Goal: Information Seeking & Learning: Learn about a topic

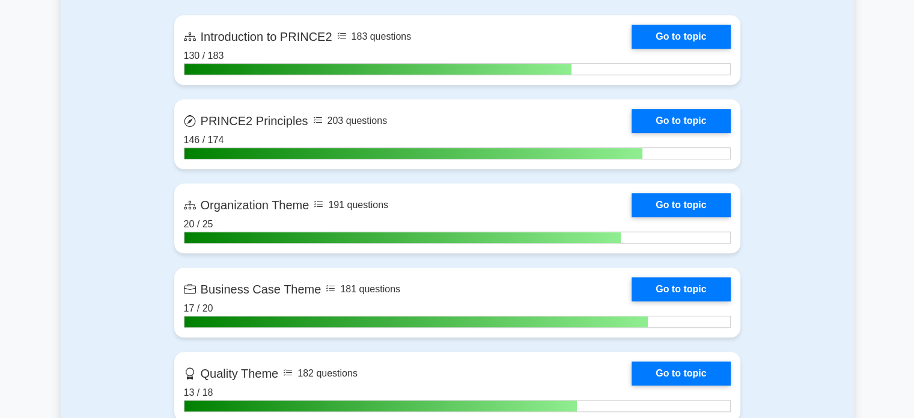
scroll to position [858, 0]
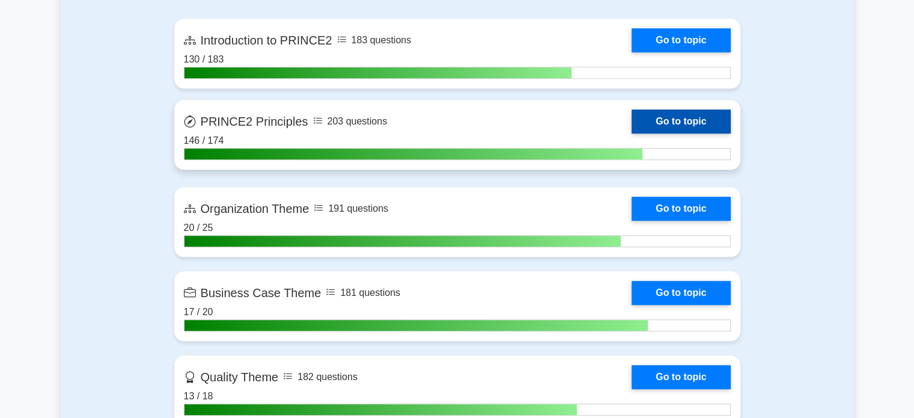
click at [680, 124] on link "Go to topic" at bounding box center [681, 121] width 99 height 24
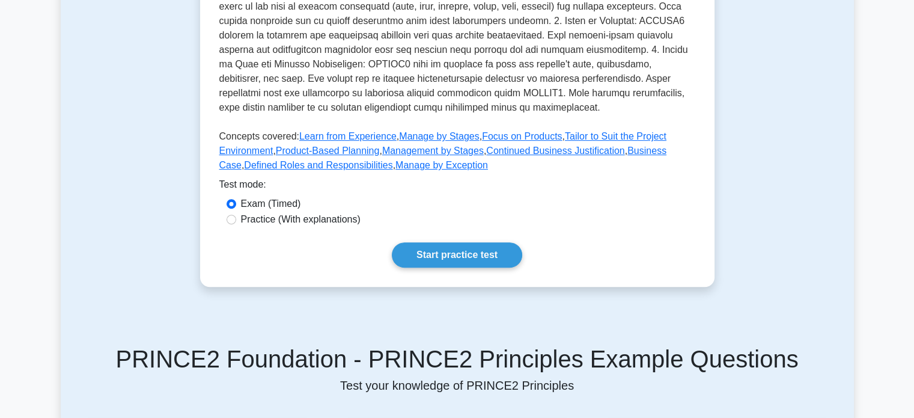
scroll to position [395, 0]
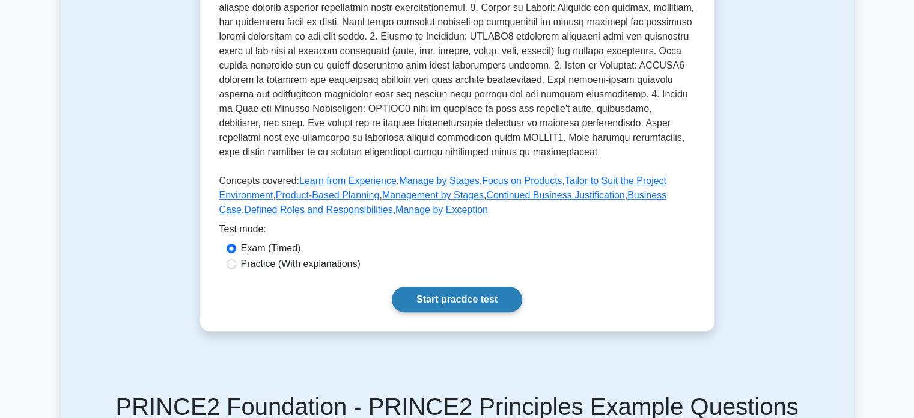
click at [466, 288] on link "Start practice test" at bounding box center [457, 299] width 130 height 25
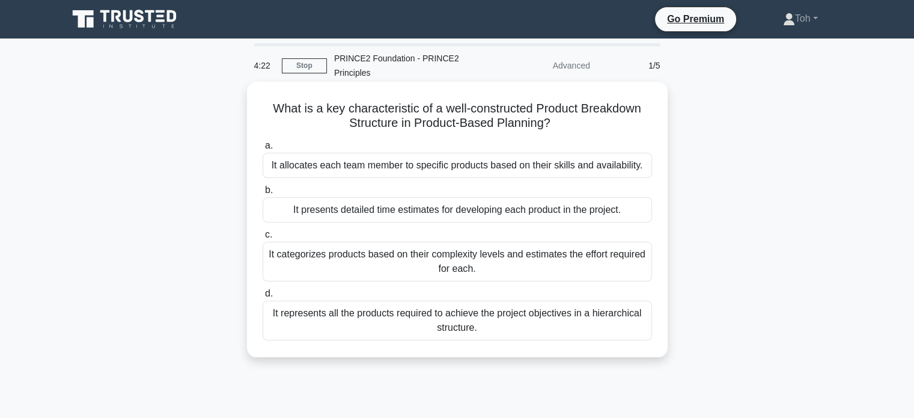
click at [591, 326] on div "It represents all the products required to achieve the project objectives in a …" at bounding box center [457, 320] width 389 height 40
click at [263, 297] on input "d. It represents all the products required to achieve the project objectives in…" at bounding box center [263, 294] width 0 height 8
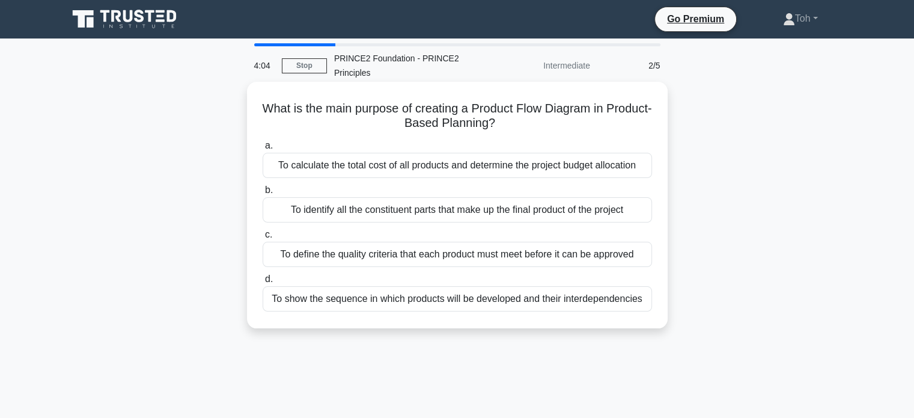
click at [559, 305] on div "To show the sequence in which products will be developed and their interdepende…" at bounding box center [457, 298] width 389 height 25
click at [263, 283] on input "d. To show the sequence in which products will be developed and their interdepe…" at bounding box center [263, 279] width 0 height 8
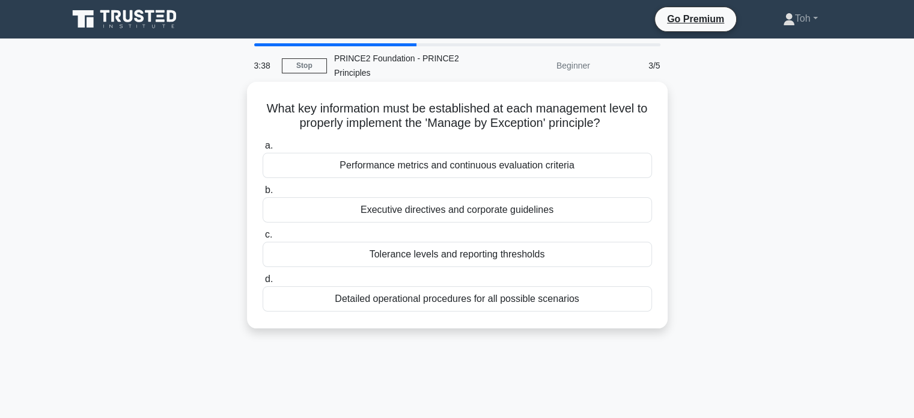
click at [540, 249] on div "Tolerance levels and reporting thresholds" at bounding box center [457, 254] width 389 height 25
click at [263, 239] on input "c. Tolerance levels and reporting thresholds" at bounding box center [263, 235] width 0 height 8
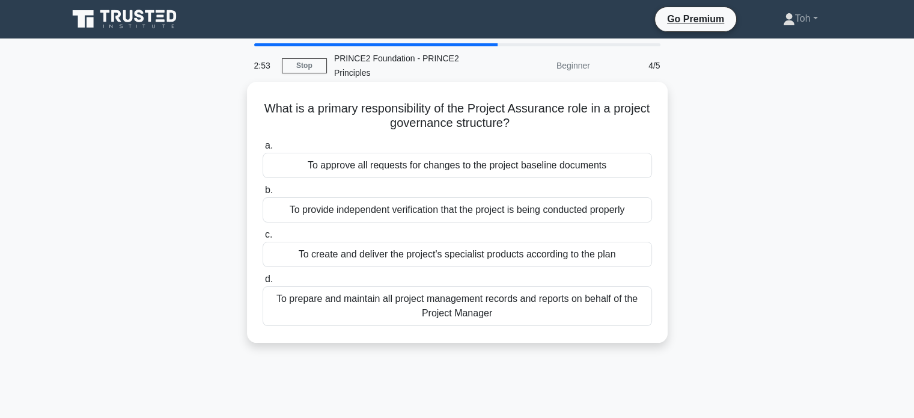
click at [438, 214] on div "To provide independent verification that the project is being conducted properly" at bounding box center [457, 209] width 389 height 25
click at [263, 194] on input "b. To provide independent verification that the project is being conducted prop…" at bounding box center [263, 190] width 0 height 8
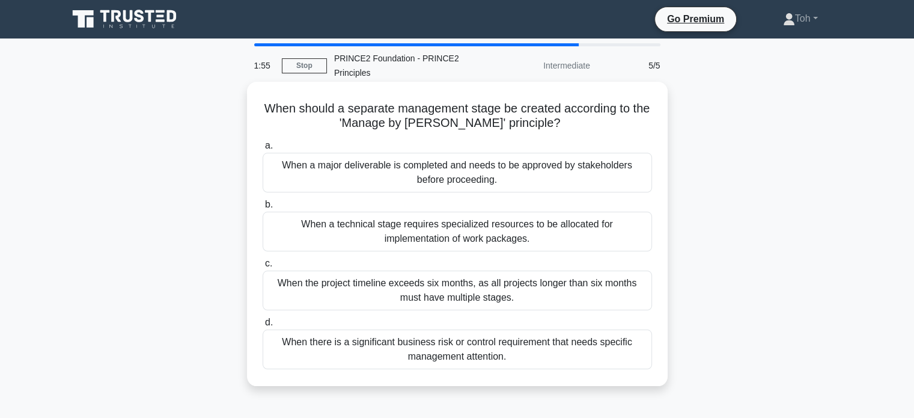
click at [440, 353] on div "When there is a significant business risk or control requirement that needs spe…" at bounding box center [457, 349] width 389 height 40
click at [263, 326] on input "d. When there is a significant business risk or control requirement that needs …" at bounding box center [263, 323] width 0 height 8
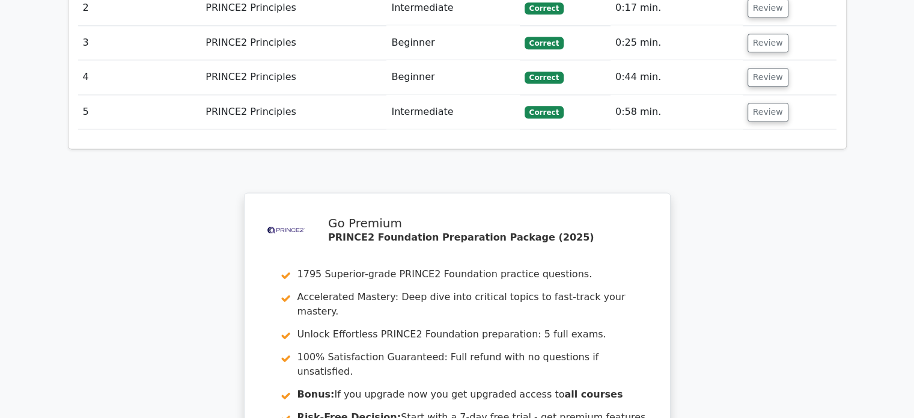
scroll to position [1760, 0]
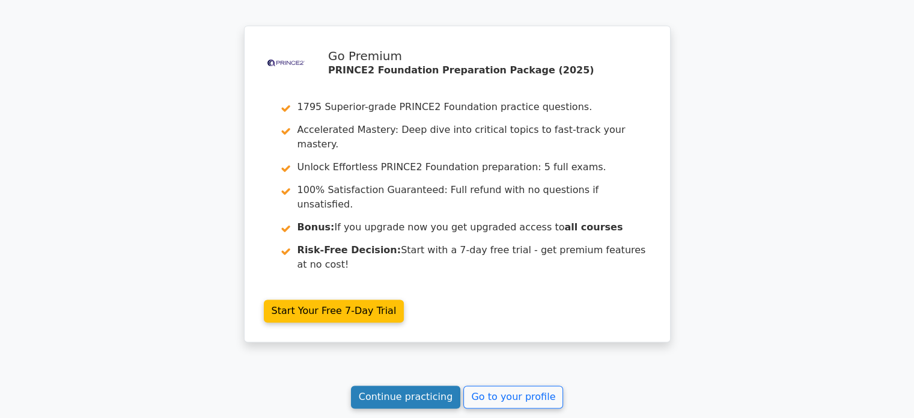
click at [415, 385] on link "Continue practicing" at bounding box center [406, 396] width 110 height 23
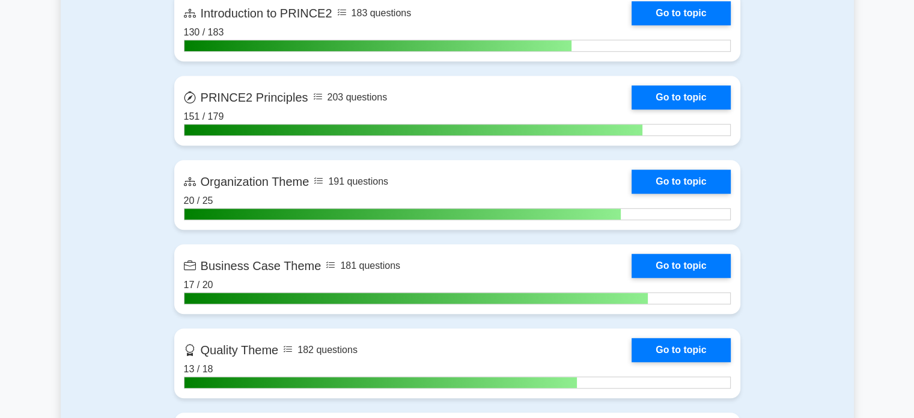
scroll to position [892, 0]
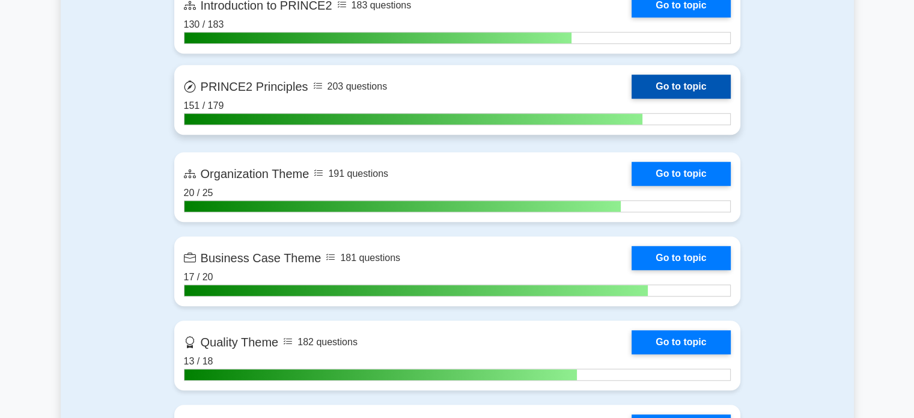
click at [678, 90] on link "Go to topic" at bounding box center [681, 87] width 99 height 24
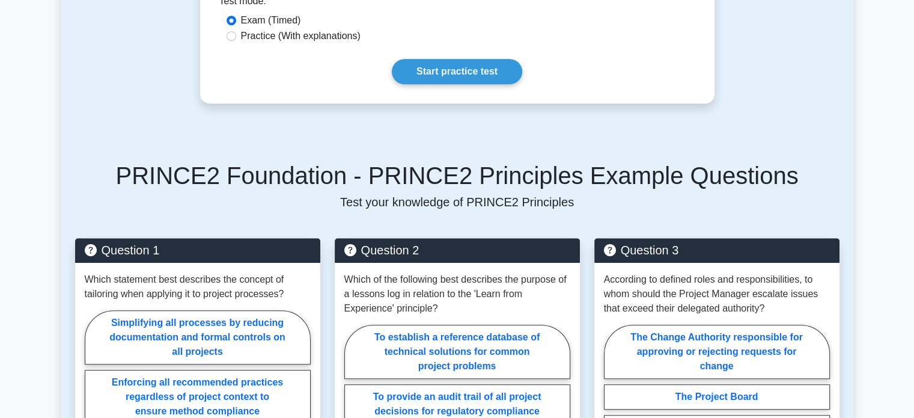
scroll to position [597, 0]
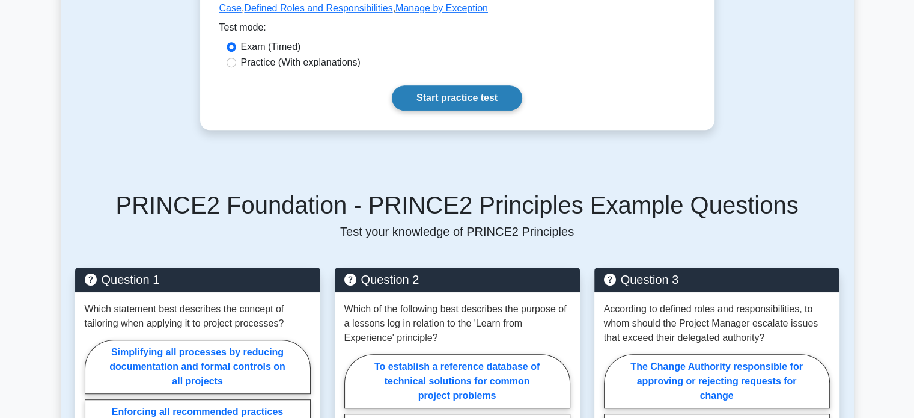
click at [466, 87] on link "Start practice test" at bounding box center [457, 97] width 130 height 25
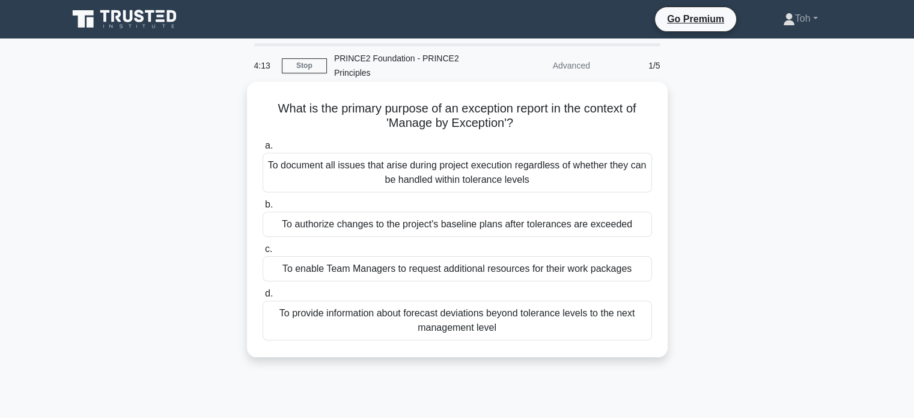
click at [524, 322] on div "To provide information about forecast deviations beyond tolerance levels to the…" at bounding box center [457, 320] width 389 height 40
click at [263, 297] on input "d. To provide information about forecast deviations beyond tolerance levels to …" at bounding box center [263, 294] width 0 height 8
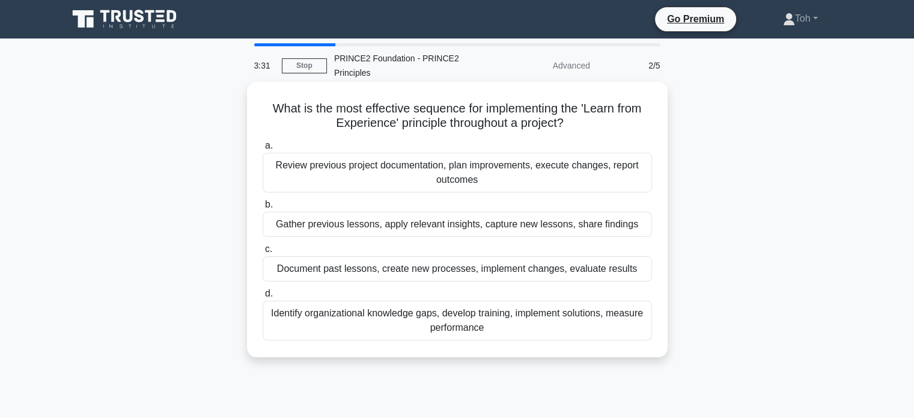
click at [424, 223] on div "Gather previous lessons, apply relevant insights, capture new lessons, share fi…" at bounding box center [457, 224] width 389 height 25
click at [263, 209] on input "b. Gather previous lessons, apply relevant insights, capture new lessons, share…" at bounding box center [263, 205] width 0 height 8
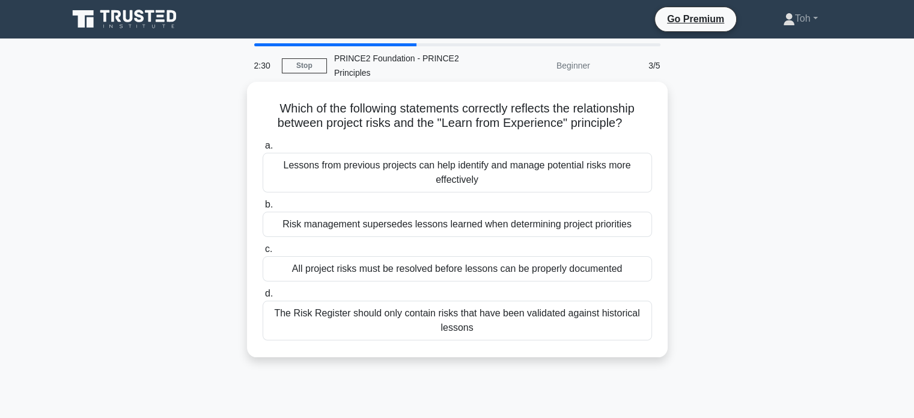
click at [481, 162] on div "Lessons from previous projects can help identify and manage potential risks mor…" at bounding box center [457, 173] width 389 height 40
click at [263, 150] on input "a. Lessons from previous projects can help identify and manage potential risks …" at bounding box center [263, 146] width 0 height 8
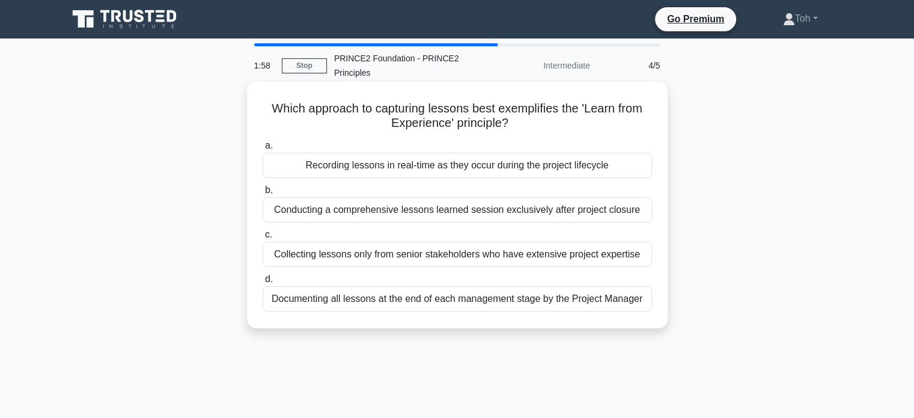
click at [460, 175] on div "Recording lessons in real-time as they occur during the project lifecycle" at bounding box center [457, 165] width 389 height 25
click at [263, 150] on input "a. Recording lessons in real-time as they occur during the project lifecycle" at bounding box center [263, 146] width 0 height 8
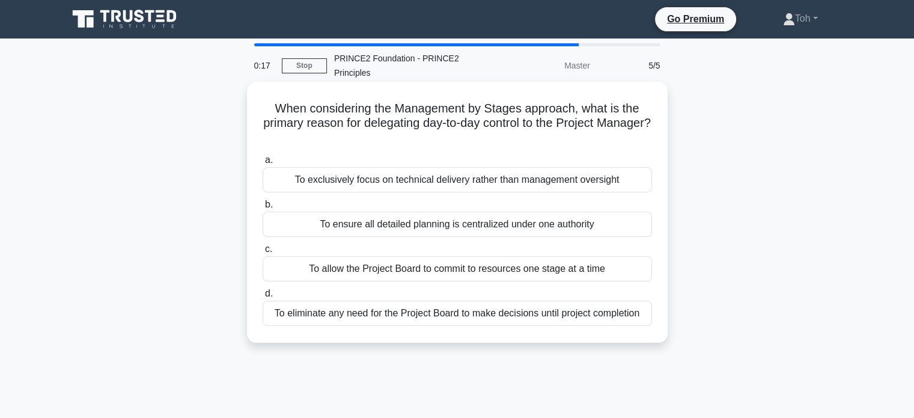
click at [528, 269] on div "To allow the Project Board to commit to resources one stage at a time" at bounding box center [457, 268] width 389 height 25
click at [263, 253] on input "c. To allow the Project Board to commit to resources one stage at a time" at bounding box center [263, 249] width 0 height 8
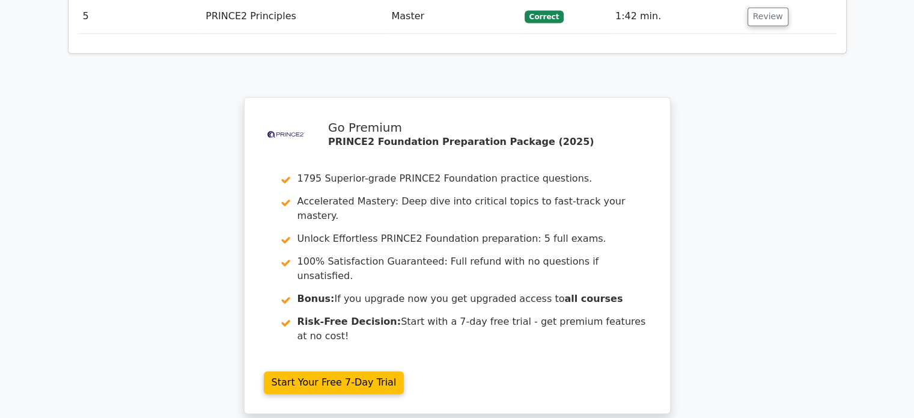
scroll to position [1865, 0]
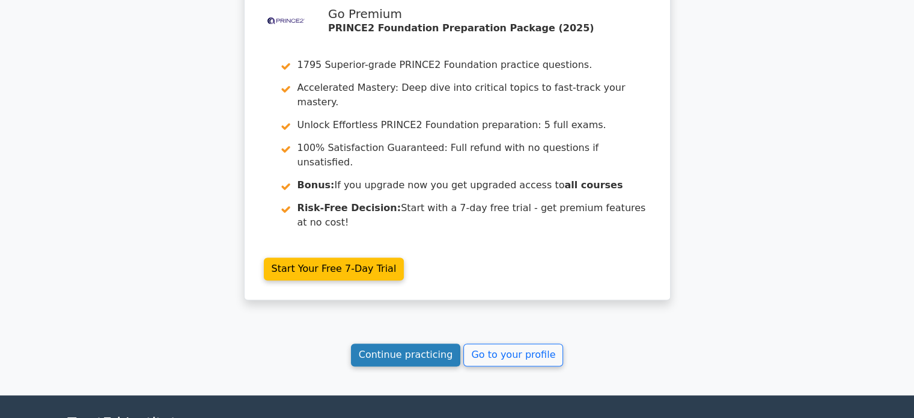
click at [430, 343] on link "Continue practicing" at bounding box center [406, 354] width 110 height 23
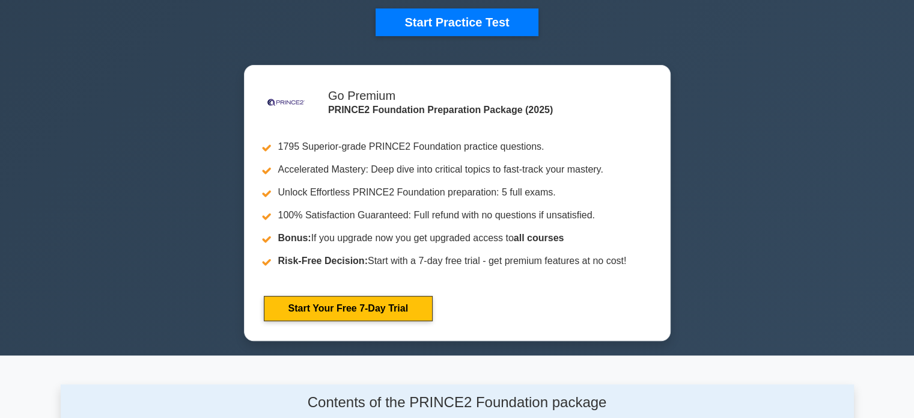
scroll to position [366, 0]
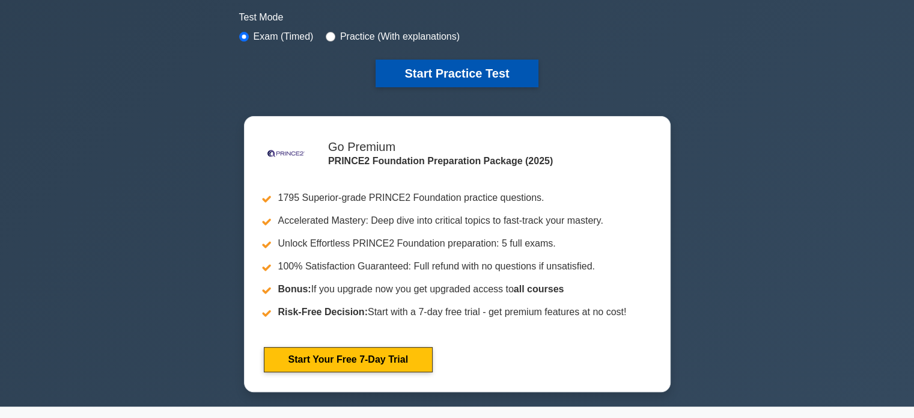
click at [517, 69] on button "Start Practice Test" at bounding box center [457, 73] width 162 height 28
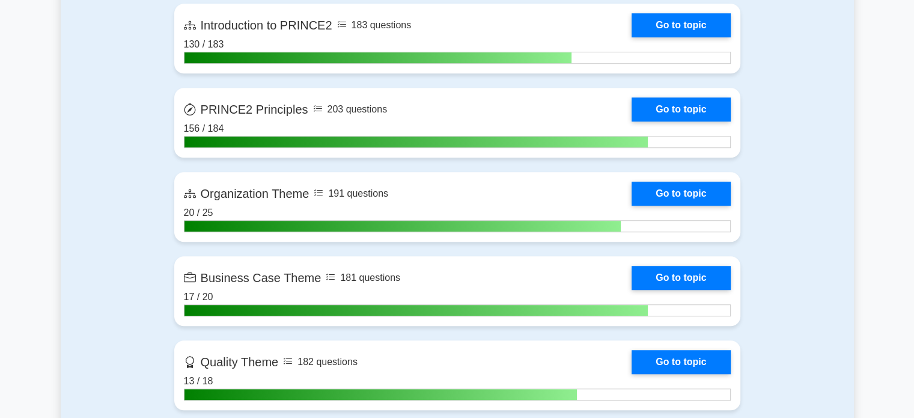
scroll to position [877, 0]
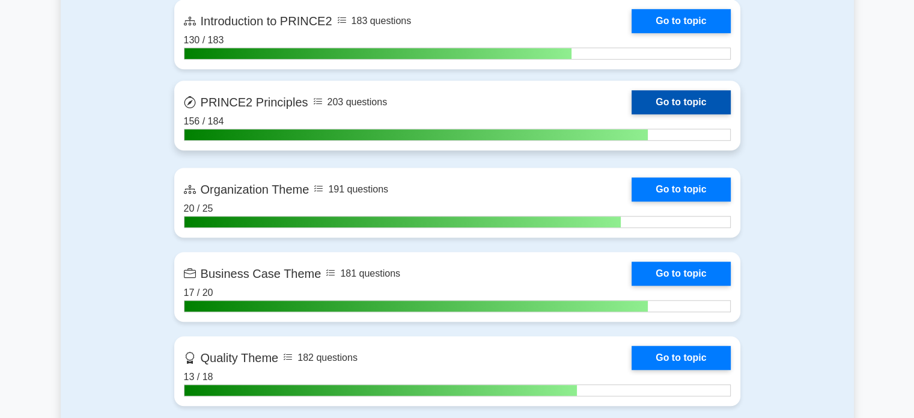
click at [668, 100] on link "Go to topic" at bounding box center [681, 102] width 99 height 24
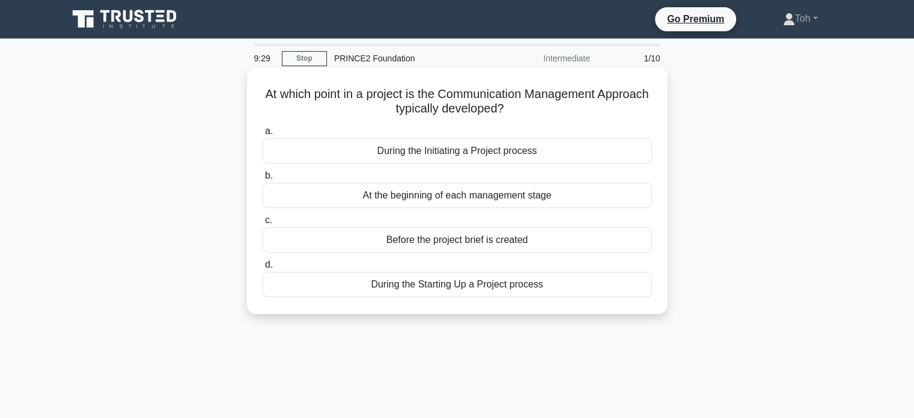
click at [564, 154] on div "During the Initiating a Project process" at bounding box center [457, 150] width 389 height 25
click at [263, 135] on input "a. During the Initiating a Project process" at bounding box center [263, 131] width 0 height 8
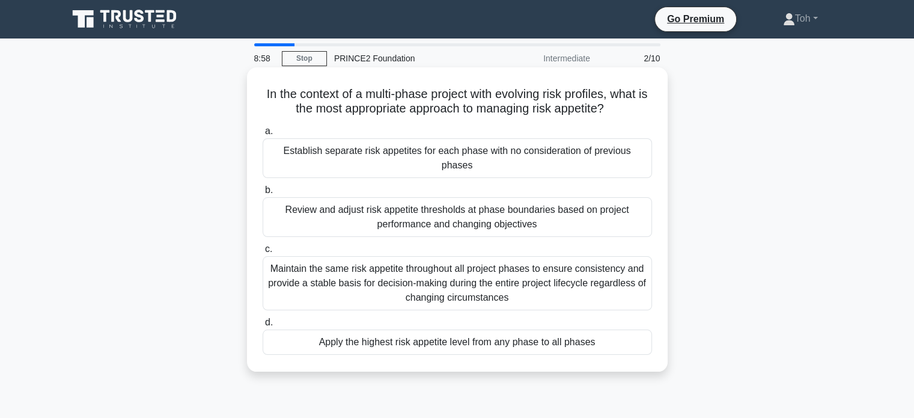
click at [559, 197] on div "Review and adjust risk appetite thresholds at phase boundaries based on project…" at bounding box center [457, 217] width 389 height 40
click at [263, 194] on input "b. Review and adjust risk appetite thresholds at phase boundaries based on proj…" at bounding box center [263, 190] width 0 height 8
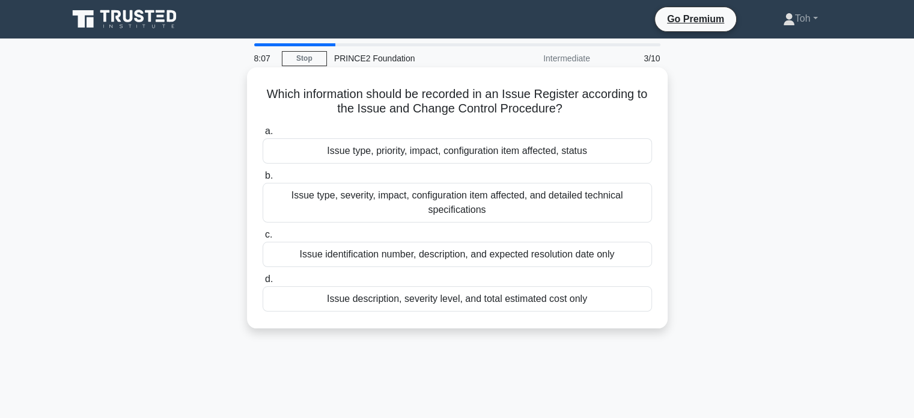
click at [553, 148] on div "Issue type, priority, impact, configuration item affected, status" at bounding box center [457, 150] width 389 height 25
click at [263, 135] on input "a. Issue type, priority, impact, configuration item affected, status" at bounding box center [263, 131] width 0 height 8
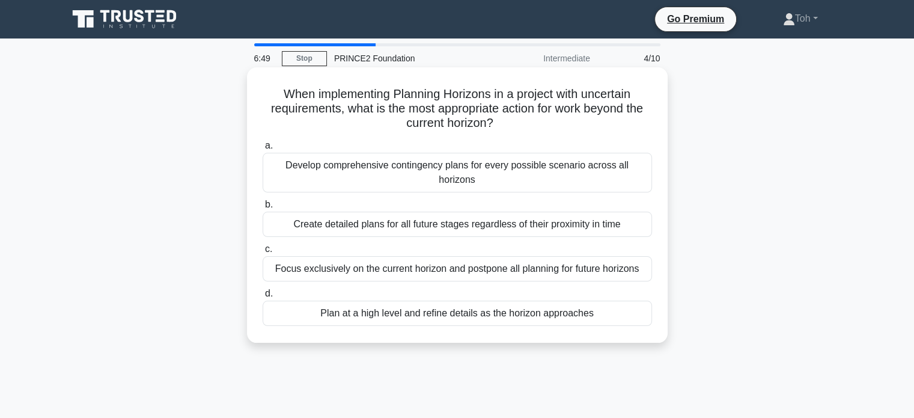
click at [570, 162] on div "Develop comprehensive contingency plans for every possible scenario across all …" at bounding box center [457, 173] width 389 height 40
click at [263, 150] on input "a. Develop comprehensive contingency plans for every possible scenario across a…" at bounding box center [263, 146] width 0 height 8
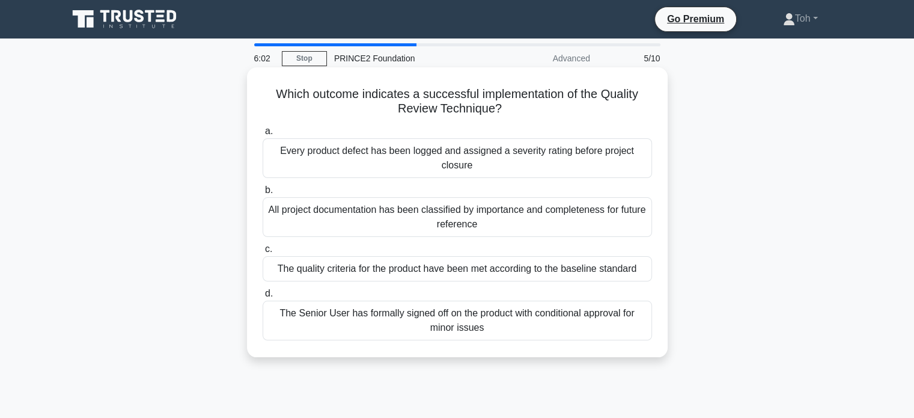
click at [511, 262] on div "The quality criteria for the product have been met according to the baseline st…" at bounding box center [457, 268] width 389 height 25
click at [263, 253] on input "c. The quality criteria for the product have been met according to the baseline…" at bounding box center [263, 249] width 0 height 8
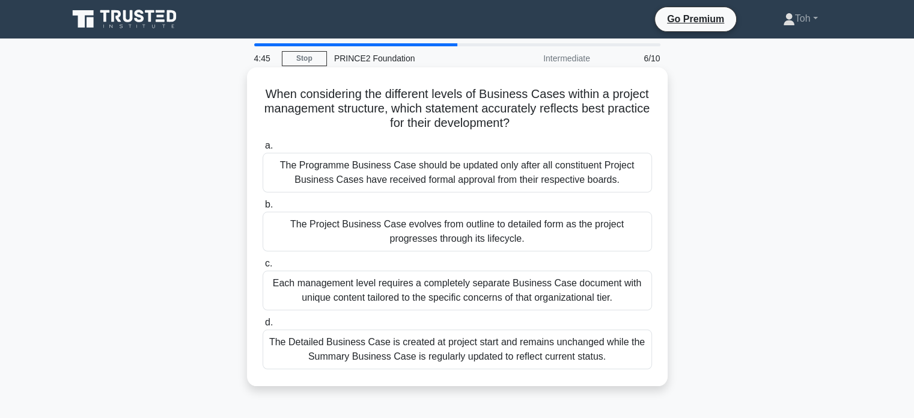
click at [507, 234] on div "The Project Business Case evolves from outline to detailed form as the project …" at bounding box center [457, 232] width 389 height 40
click at [263, 209] on input "b. The Project Business Case evolves from outline to detailed form as the proje…" at bounding box center [263, 205] width 0 height 8
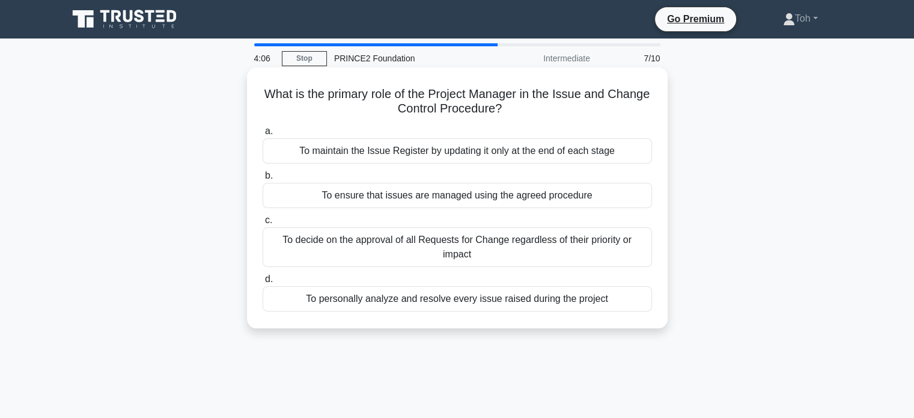
click at [493, 197] on div "To ensure that issues are managed using the agreed procedure" at bounding box center [457, 195] width 389 height 25
click at [263, 180] on input "b. To ensure that issues are managed using the agreed procedure" at bounding box center [263, 176] width 0 height 8
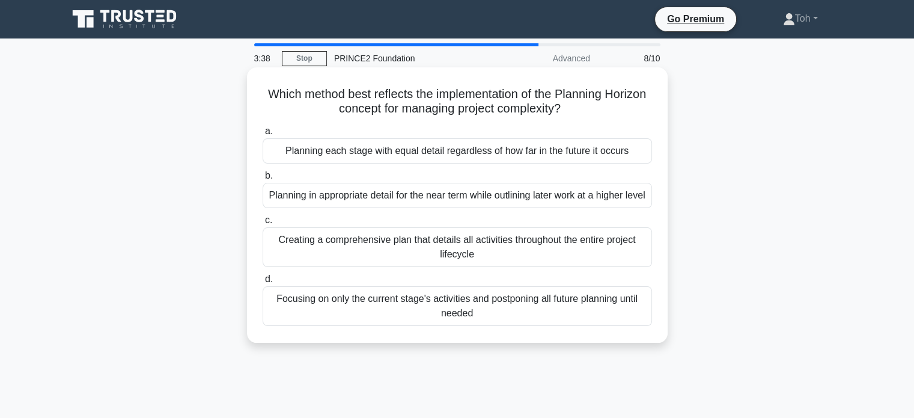
click at [462, 208] on div "Planning in appropriate detail for the near term while outlining later work at …" at bounding box center [457, 195] width 389 height 25
click at [263, 180] on input "b. Planning in appropriate detail for the near term while outlining later work …" at bounding box center [263, 176] width 0 height 8
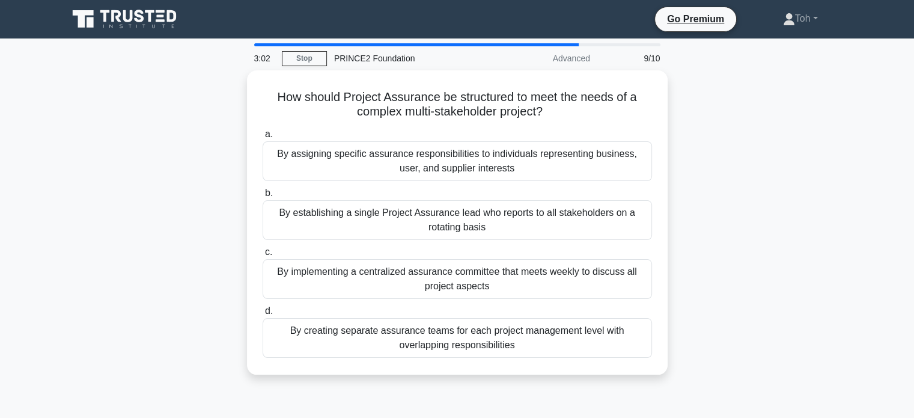
click at [462, 211] on div "By establishing a single Project Assurance lead who reports to all stakeholders…" at bounding box center [457, 220] width 389 height 40
click at [263, 197] on input "b. By establishing a single Project Assurance lead who reports to all stakehold…" at bounding box center [263, 193] width 0 height 8
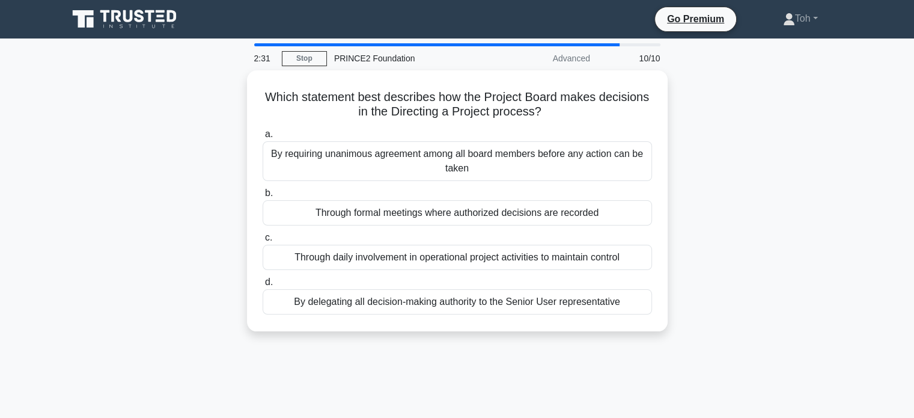
click at [462, 211] on div "Through formal meetings where authorized decisions are recorded" at bounding box center [457, 212] width 389 height 25
click at [263, 197] on input "b. Through formal meetings where authorized decisions are recorded" at bounding box center [263, 193] width 0 height 8
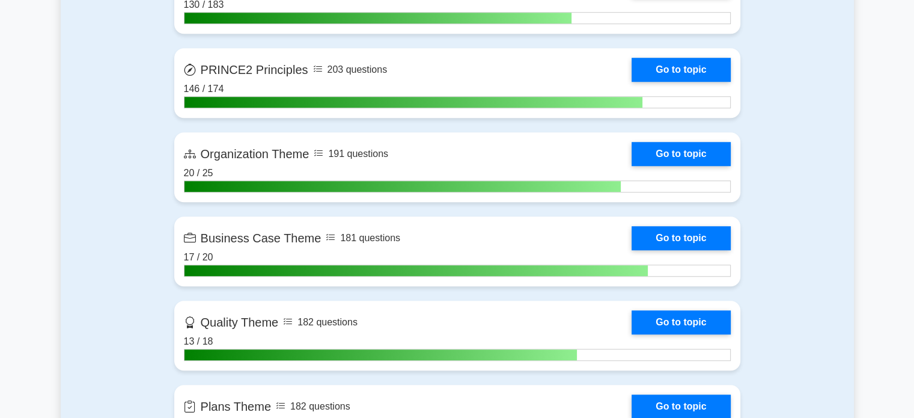
scroll to position [736, 0]
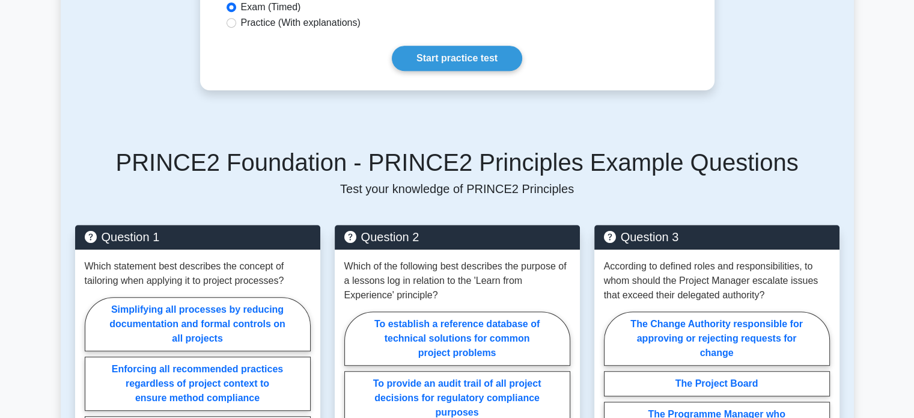
scroll to position [594, 0]
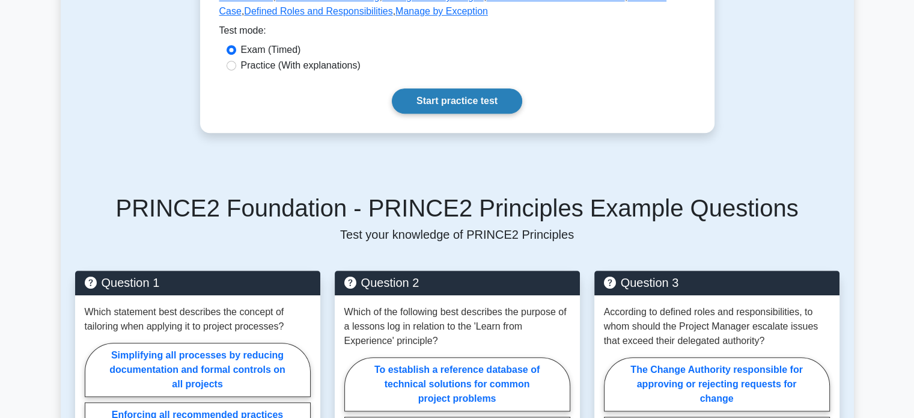
click at [445, 108] on link "Start practice test" at bounding box center [457, 100] width 130 height 25
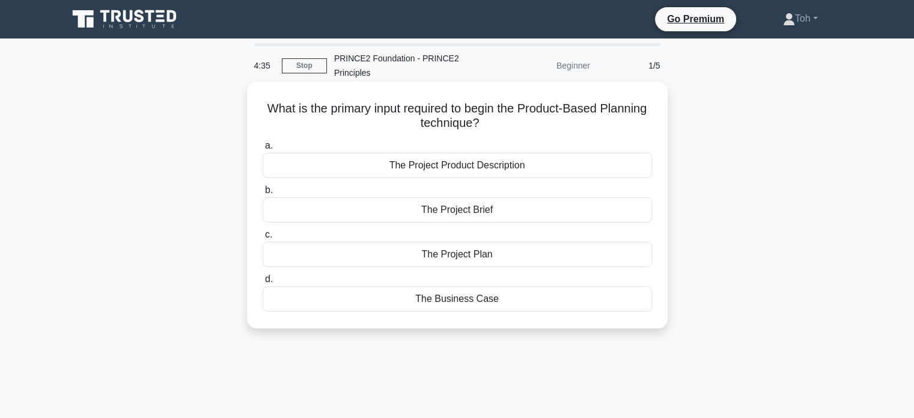
click at [474, 173] on div "The Project Product Description" at bounding box center [457, 165] width 389 height 25
click at [263, 150] on input "a. The Project Product Description" at bounding box center [263, 146] width 0 height 8
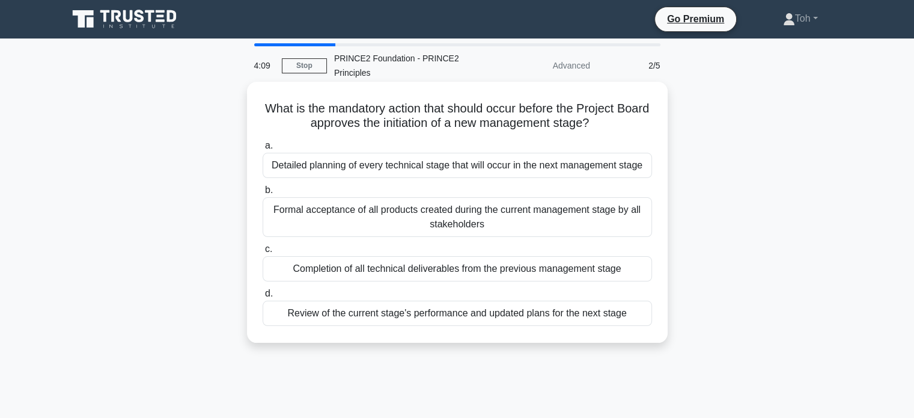
click at [514, 314] on div "Review of the current stage's performance and updated plans for the next stage" at bounding box center [457, 312] width 389 height 25
click at [263, 297] on input "d. Review of the current stage's performance and updated plans for the next sta…" at bounding box center [263, 294] width 0 height 8
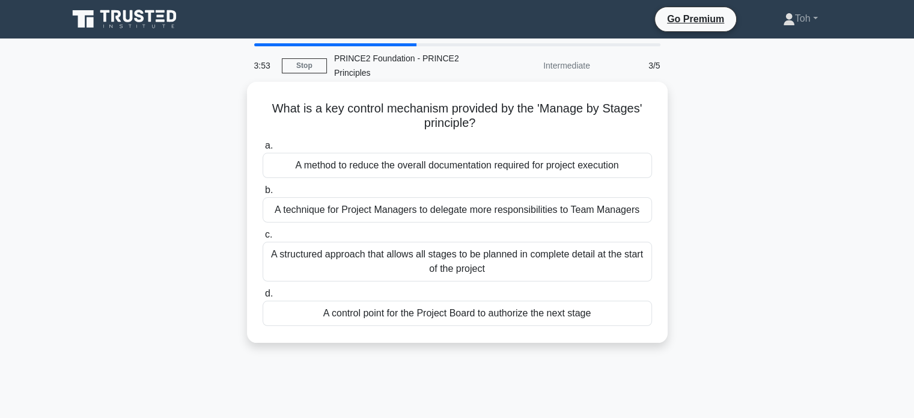
click at [514, 322] on div "A control point for the Project Board to authorize the next stage" at bounding box center [457, 312] width 389 height 25
click at [263, 297] on input "d. A control point for the Project Board to authorize the next stage" at bounding box center [263, 294] width 0 height 8
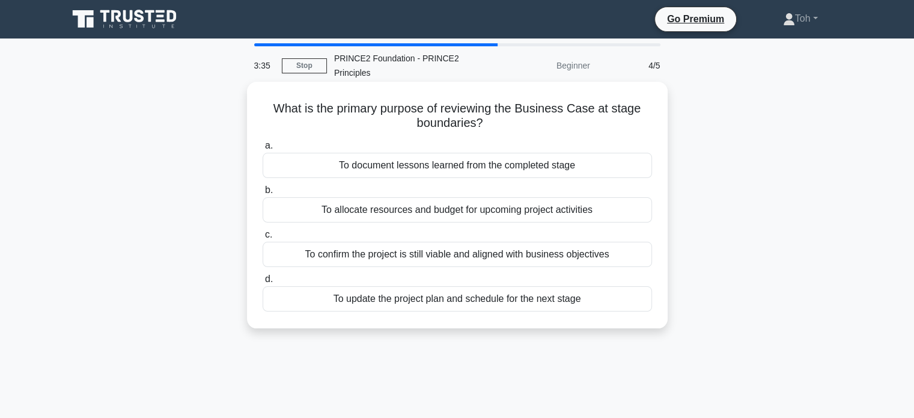
click at [510, 259] on div "To confirm the project is still viable and aligned with business objectives" at bounding box center [457, 254] width 389 height 25
click at [263, 239] on input "c. To confirm the project is still viable and aligned with business objectives" at bounding box center [263, 235] width 0 height 8
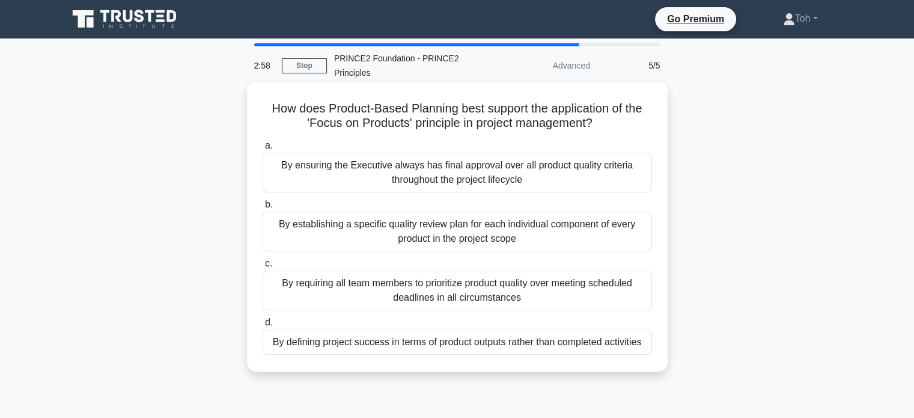
click at [495, 343] on div "By defining project success in terms of product outputs rather than completed a…" at bounding box center [457, 341] width 389 height 25
click at [263, 326] on input "d. By defining project success in terms of product outputs rather than complete…" at bounding box center [263, 323] width 0 height 8
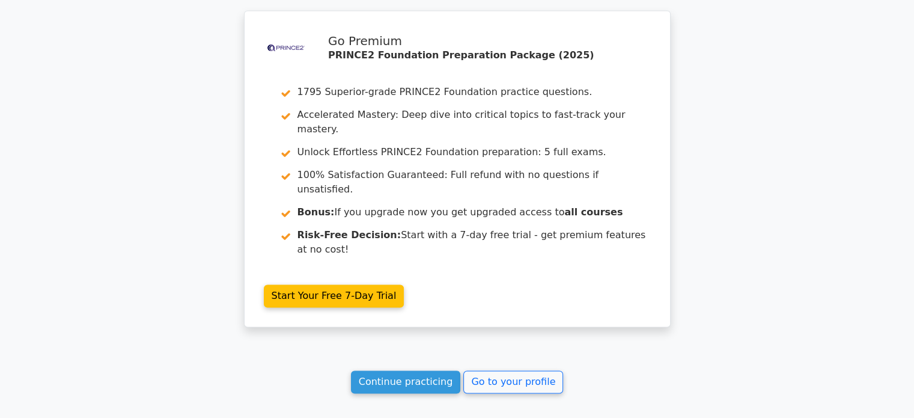
scroll to position [1790, 0]
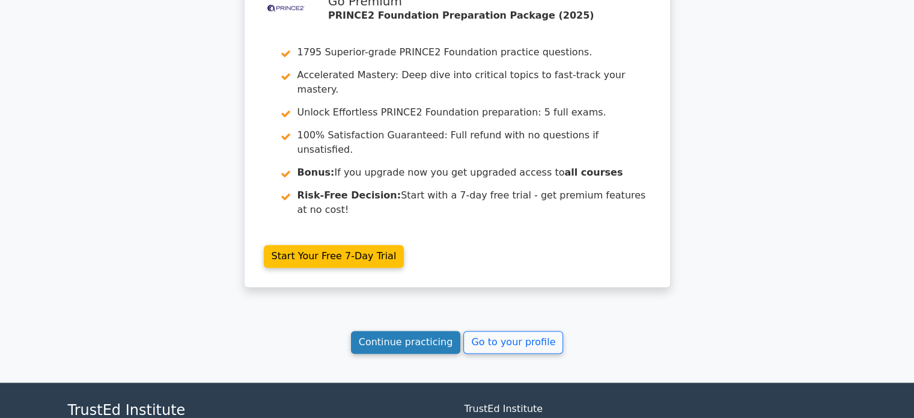
click at [430, 331] on link "Continue practicing" at bounding box center [406, 342] width 110 height 23
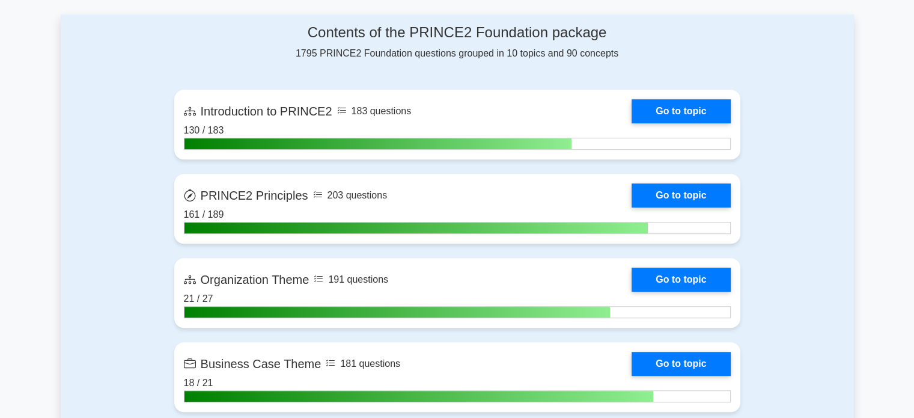
scroll to position [814, 0]
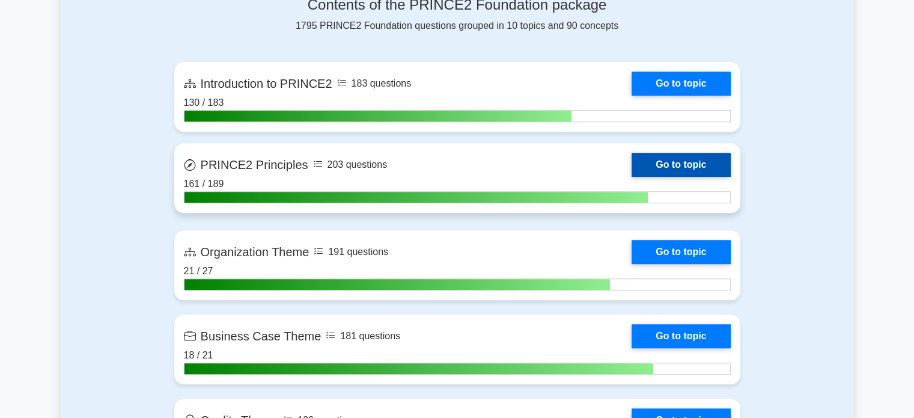
click at [685, 162] on link "Go to topic" at bounding box center [681, 165] width 99 height 24
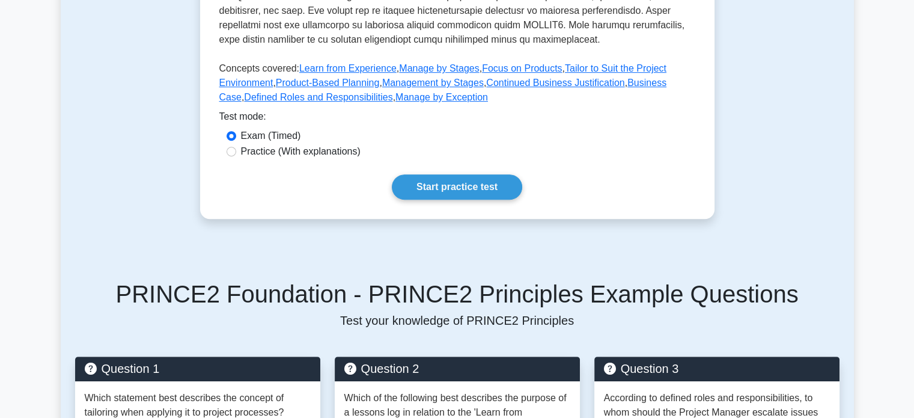
scroll to position [501, 0]
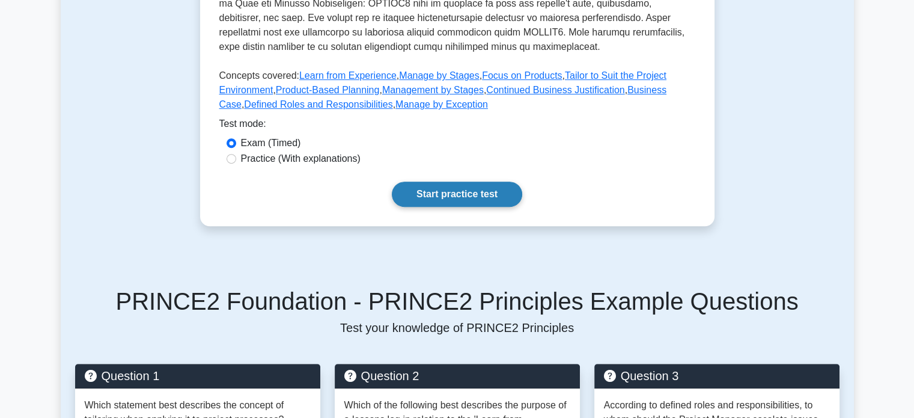
click at [453, 186] on link "Start practice test" at bounding box center [457, 193] width 130 height 25
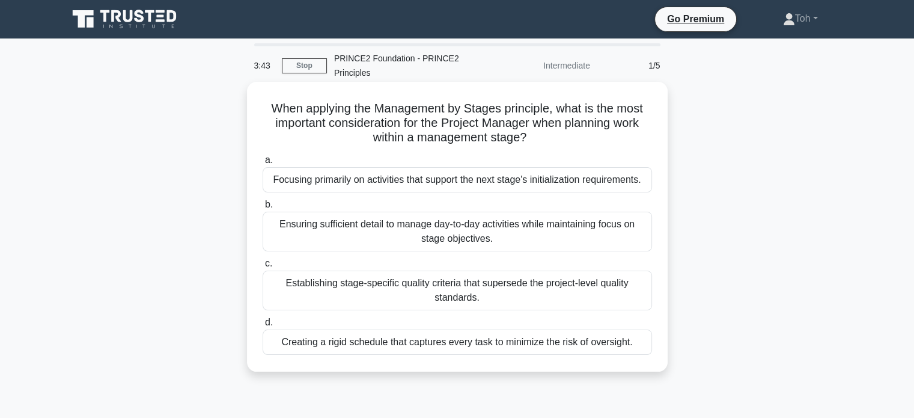
click at [481, 230] on div "Ensuring sufficient detail to manage day-to-day activities while maintaining fo…" at bounding box center [457, 232] width 389 height 40
click at [263, 209] on input "b. Ensuring sufficient detail to manage day-to-day activities while maintaining…" at bounding box center [263, 205] width 0 height 8
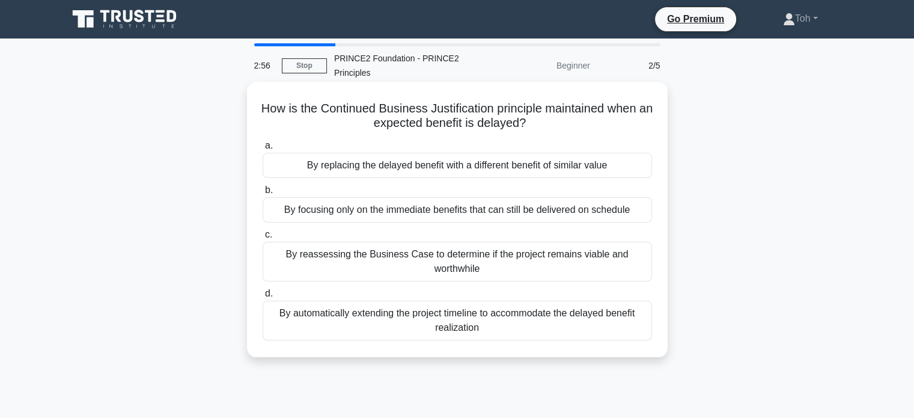
click at [477, 260] on div "By reassessing the Business Case to determine if the project remains viable and…" at bounding box center [457, 262] width 389 height 40
click at [263, 239] on input "c. By reassessing the Business Case to determine if the project remains viable …" at bounding box center [263, 235] width 0 height 8
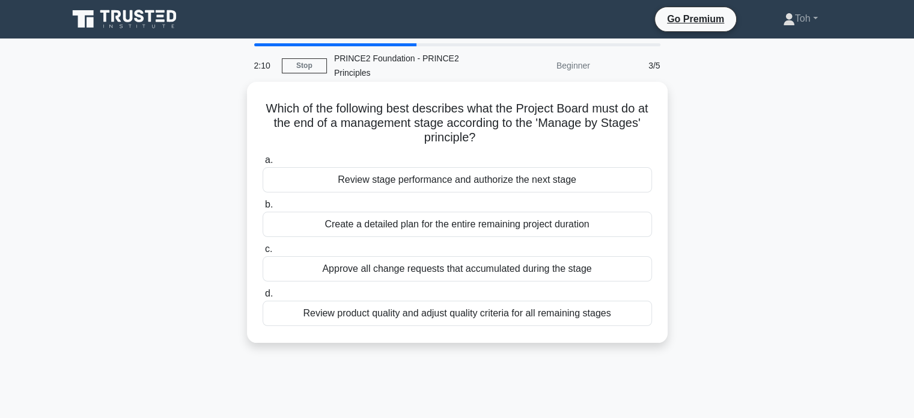
click at [466, 188] on div "Review stage performance and authorize the next stage" at bounding box center [457, 179] width 389 height 25
click at [263, 164] on input "a. Review stage performance and authorize the next stage" at bounding box center [263, 160] width 0 height 8
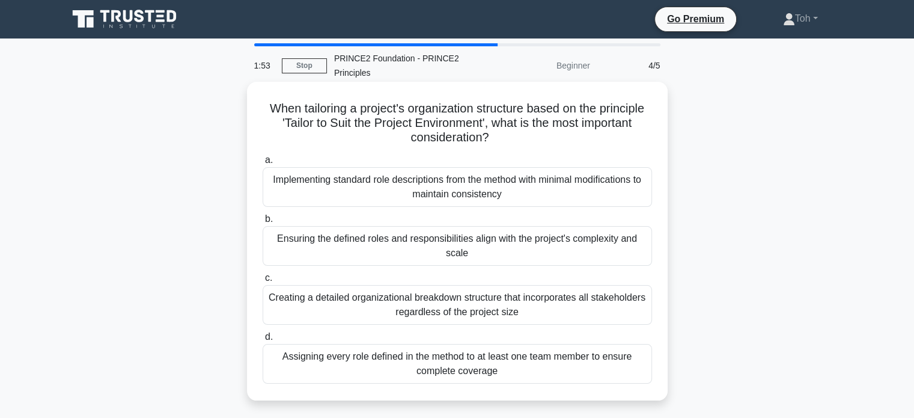
click at [424, 254] on div "Ensuring the defined roles and responsibilities align with the project's comple…" at bounding box center [457, 246] width 389 height 40
click at [263, 223] on input "b. Ensuring the defined roles and responsibilities align with the project's com…" at bounding box center [263, 219] width 0 height 8
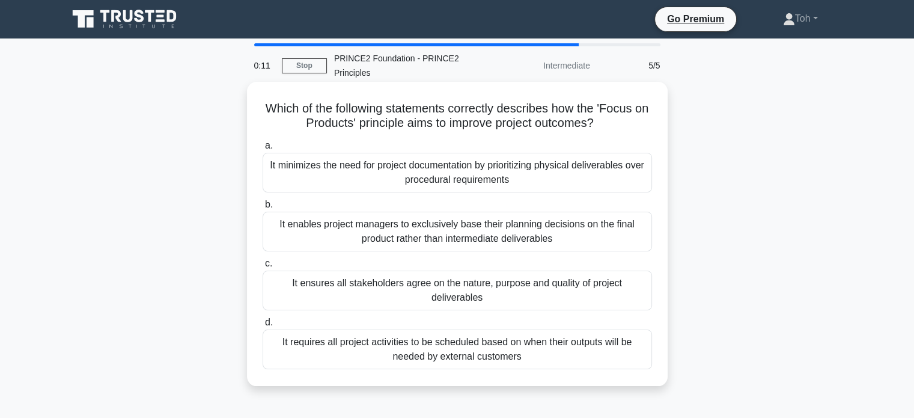
click at [433, 281] on div "It ensures all stakeholders agree on the nature, purpose and quality of project…" at bounding box center [457, 290] width 389 height 40
click at [263, 267] on input "c. It ensures all stakeholders agree on the nature, purpose and quality of proj…" at bounding box center [263, 264] width 0 height 8
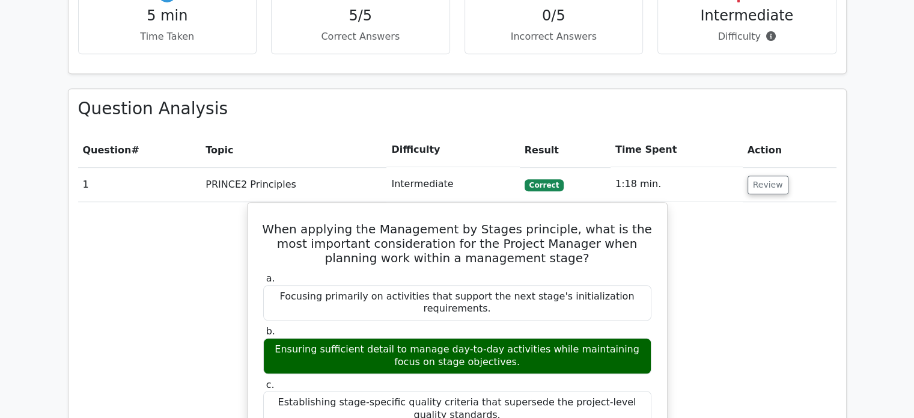
scroll to position [666, 0]
